Goal: Task Accomplishment & Management: Manage account settings

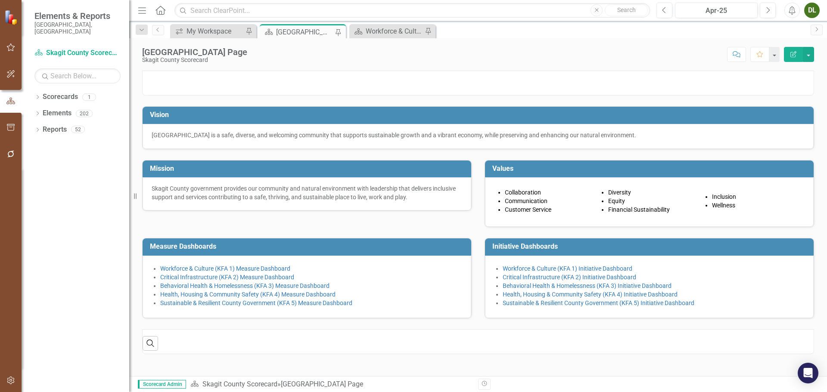
scroll to position [59, 0]
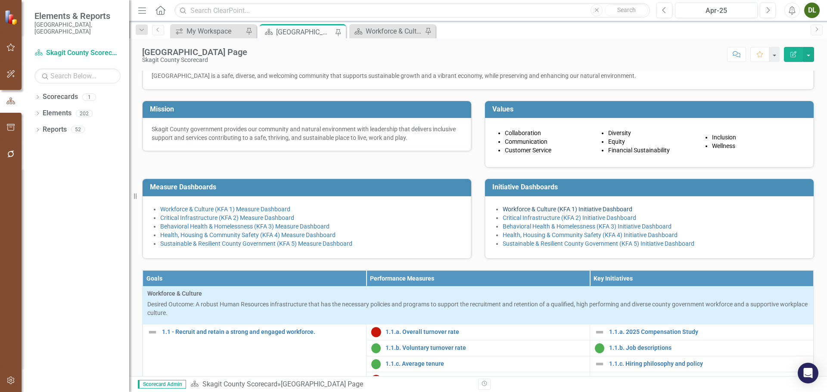
click at [542, 213] on link "Workforce & Culture (KFA 1) Initiative Dashboard" at bounding box center [567, 209] width 130 height 7
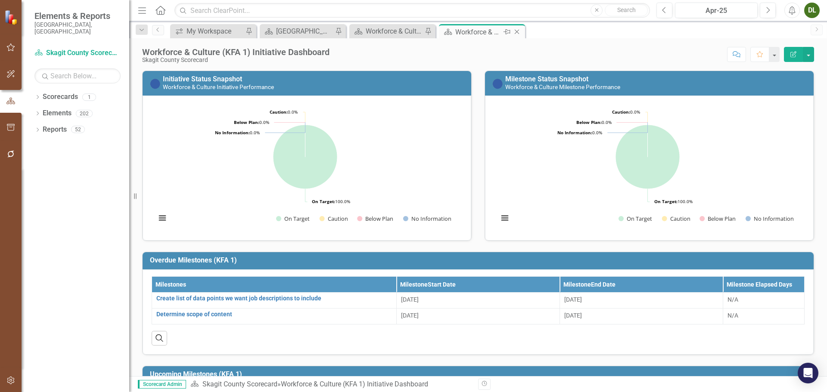
click at [519, 28] on div "Close" at bounding box center [517, 32] width 11 height 11
click at [38, 96] on icon "Dropdown" at bounding box center [37, 98] width 6 height 5
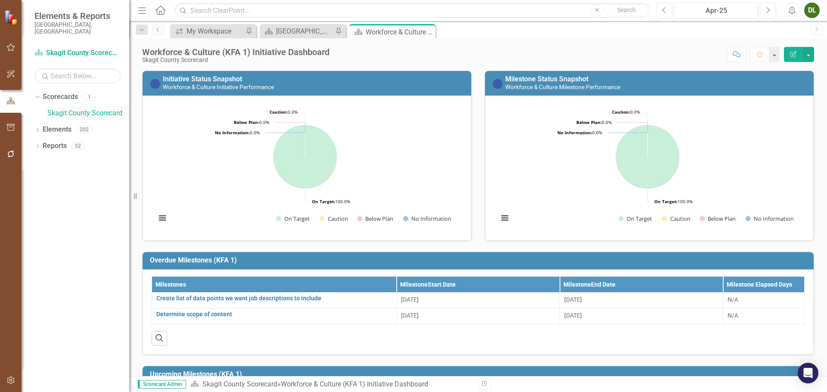
click at [68, 108] on link "Skagit County Scorecard" at bounding box center [88, 113] width 82 height 10
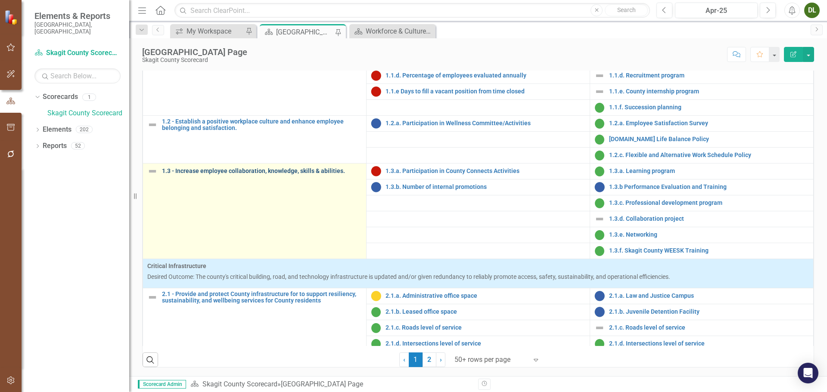
scroll to position [43, 0]
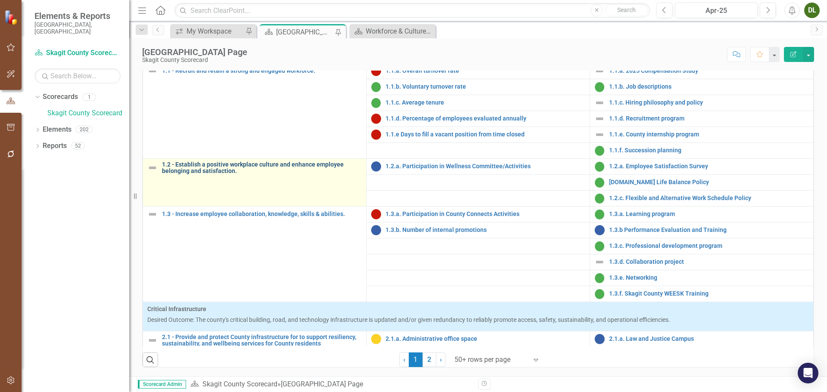
drag, startPoint x: 247, startPoint y: 181, endPoint x: 179, endPoint y: 170, distance: 69.2
click at [179, 170] on td "1.2 - Establish a positive workplace culture and enhance employee belonging and…" at bounding box center [254, 182] width 223 height 48
click at [202, 171] on link "1.2 - Establish a positive workplace culture and enhance employee belonging and…" at bounding box center [262, 167] width 200 height 13
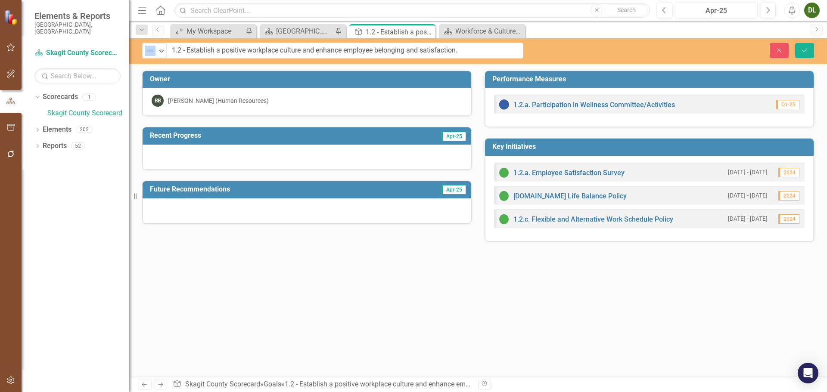
drag, startPoint x: 180, startPoint y: 52, endPoint x: 535, endPoint y: 50, distance: 355.2
copy div "Not Defined Expand"
click at [162, 29] on link "Previous" at bounding box center [158, 30] width 12 height 10
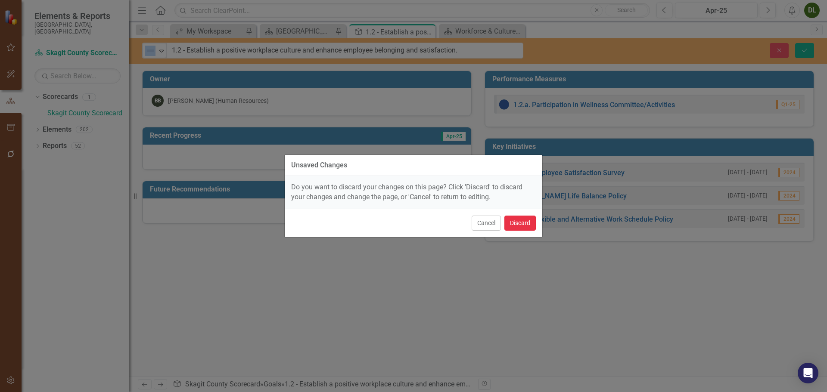
click at [526, 221] on button "Discard" at bounding box center [519, 223] width 31 height 15
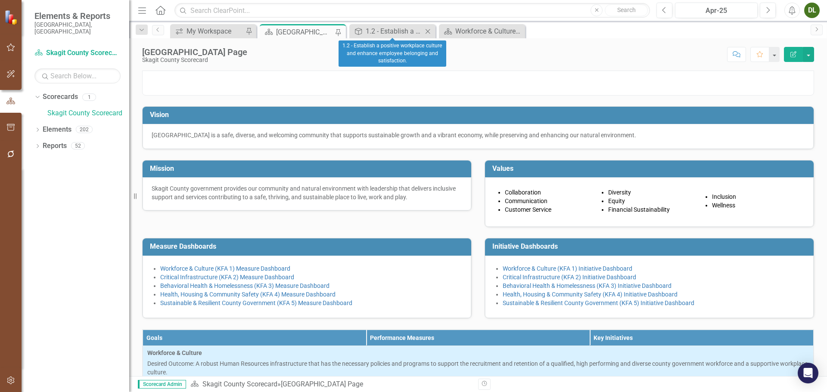
click at [427, 32] on icon at bounding box center [427, 31] width 5 height 5
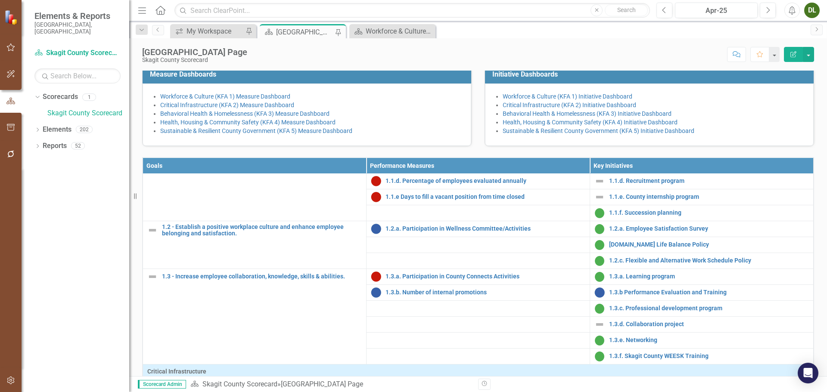
scroll to position [172, 0]
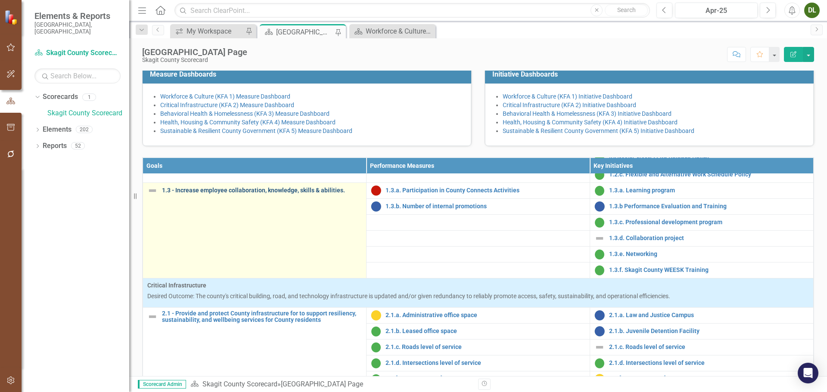
click at [243, 194] on link "1.3 - Increase employee collaboration, knowledge, skills & abilities." at bounding box center [262, 190] width 200 height 6
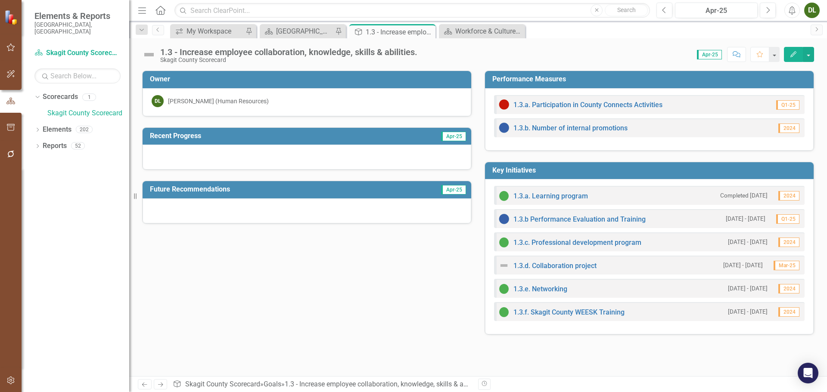
click at [307, 53] on div "1.3 - Increase employee collaboration, knowledge, skills & abilities." at bounding box center [288, 51] width 257 height 9
drag, startPoint x: 424, startPoint y: 52, endPoint x: 180, endPoint y: 53, distance: 244.5
click at [180, 53] on div "1.3 - Increase employee collaboration, knowledge, skills & abilities. Skagit Co…" at bounding box center [477, 51] width 697 height 26
click at [180, 53] on div "1.3 - Increase employee collaboration, knowledge, skills & abilities." at bounding box center [288, 51] width 257 height 9
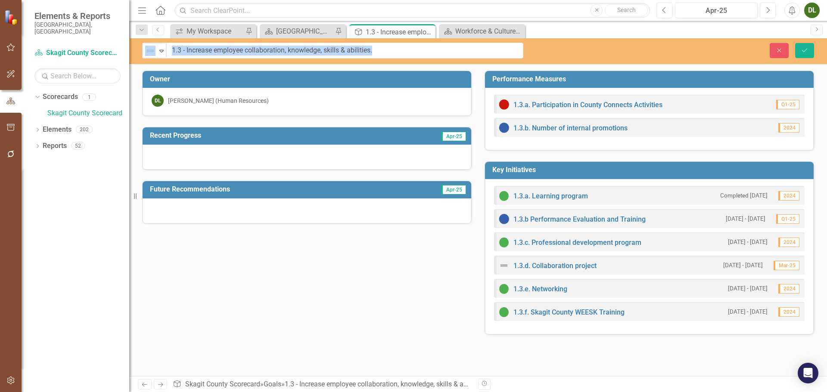
drag, startPoint x: 179, startPoint y: 52, endPoint x: 376, endPoint y: 52, distance: 197.6
drag, startPoint x: 377, startPoint y: 51, endPoint x: 187, endPoint y: 48, distance: 189.9
click at [187, 48] on input "1.3 - Increase employee collaboration, knowledge, skills & abilities." at bounding box center [345, 51] width 356 height 16
click at [776, 49] on icon "Close" at bounding box center [779, 50] width 8 height 6
